Goal: Find specific page/section: Find specific page/section

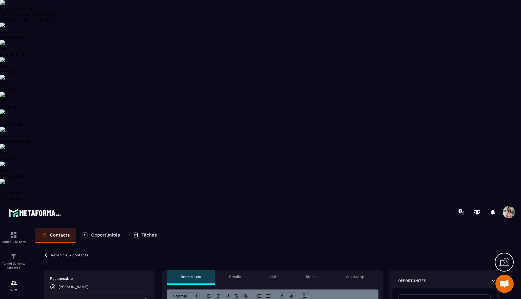
select select "******"
click at [111, 228] on div "Opportunités" at bounding box center [101, 235] width 50 height 15
click at [111, 232] on p "Opportunités" at bounding box center [105, 234] width 29 height 5
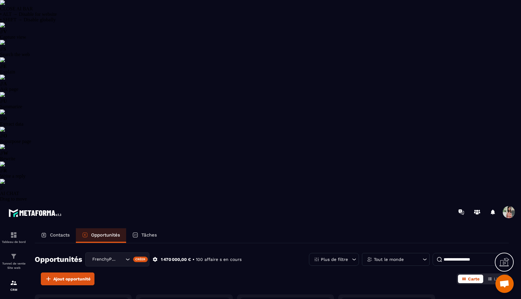
click at [154, 232] on p "Tâches" at bounding box center [149, 234] width 16 height 5
